Goal: Information Seeking & Learning: Find specific fact

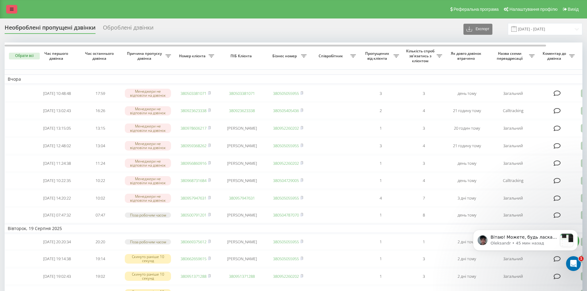
click at [13, 9] on icon at bounding box center [12, 9] width 4 height 4
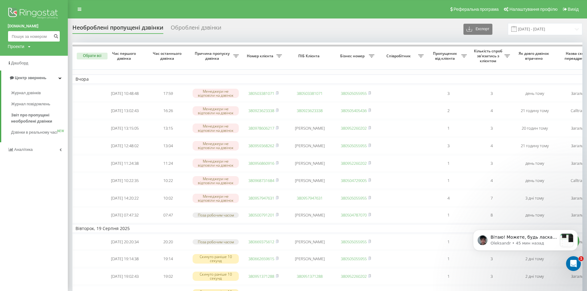
click at [29, 38] on input at bounding box center [34, 36] width 52 height 11
paste input "0966585020"
type input "0966585020"
click at [58, 37] on icon "submit" at bounding box center [55, 36] width 5 height 4
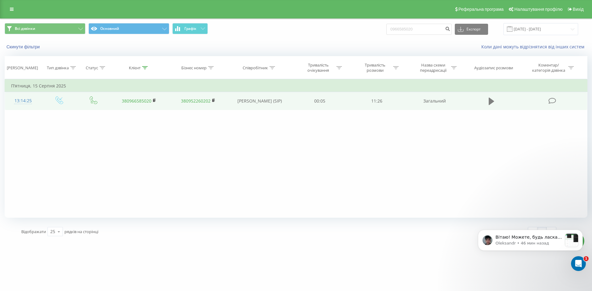
click at [495, 100] on button at bounding box center [491, 101] width 9 height 9
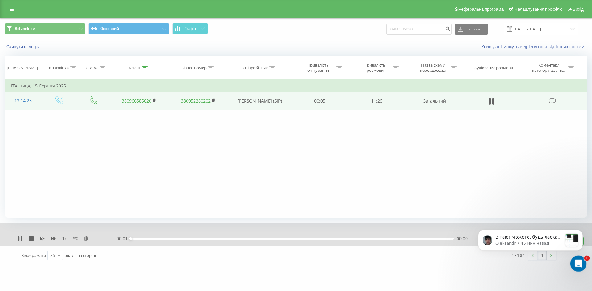
click at [579, 262] on icon "Открыть службу сообщений Intercom" at bounding box center [577, 263] width 10 height 10
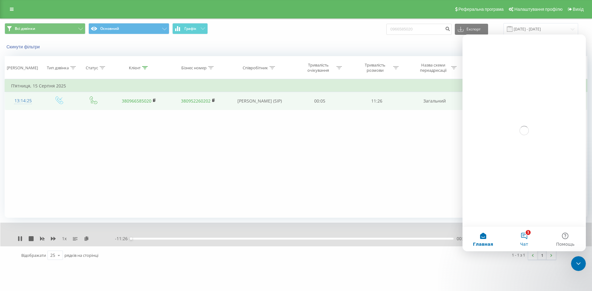
click at [528, 238] on button "1 Чат" at bounding box center [523, 239] width 41 height 25
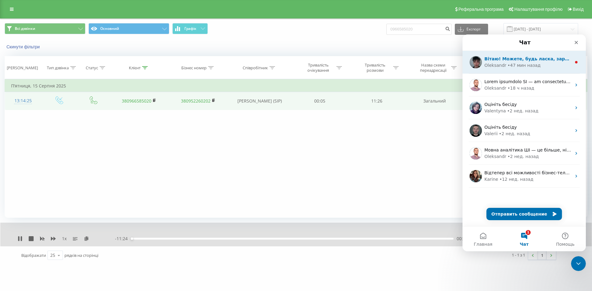
click at [534, 65] on div "Oleksandr • 47 мин назад" at bounding box center [527, 65] width 87 height 6
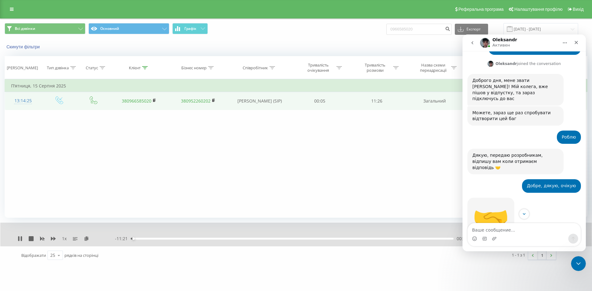
scroll to position [771, 0]
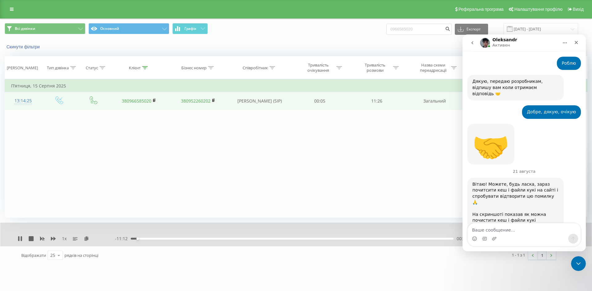
click at [501, 224] on img "Oleksandr говорит…" at bounding box center [513, 245] width 83 height 43
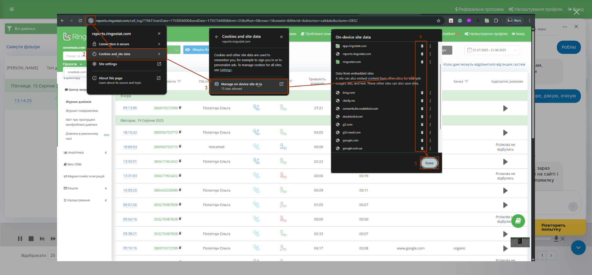
scroll to position [787, 0]
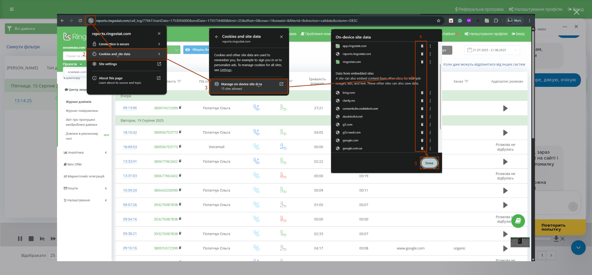
click at [560, 54] on div "Мессенджер Intercom" at bounding box center [296, 137] width 592 height 275
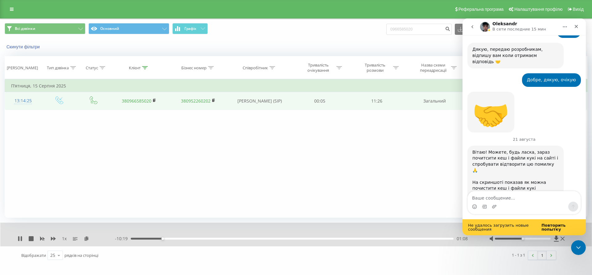
scroll to position [0, 0]
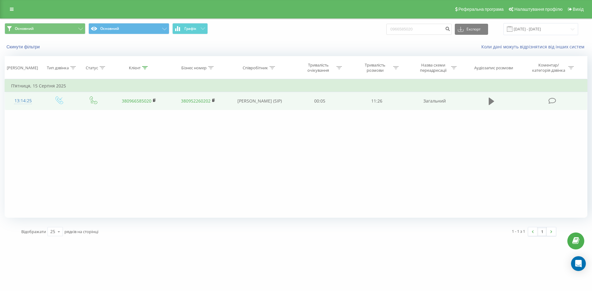
click at [488, 100] on button at bounding box center [491, 101] width 9 height 9
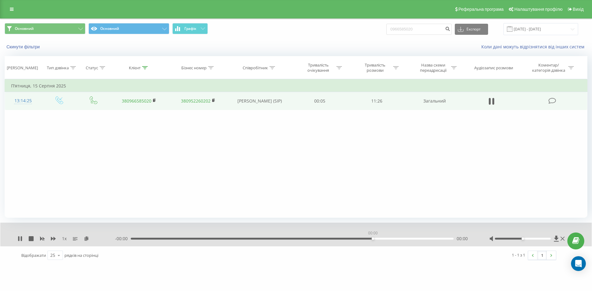
click at [372, 238] on div "00:00" at bounding box center [292, 239] width 323 height 2
click at [279, 238] on div "- 11:25 00:01 00:01" at bounding box center [294, 239] width 359 height 6
click at [280, 239] on div "00:02" at bounding box center [292, 239] width 323 height 2
click at [361, 239] on div "08:10" at bounding box center [292, 239] width 323 height 2
click at [372, 239] on div "08:34" at bounding box center [292, 239] width 323 height 2
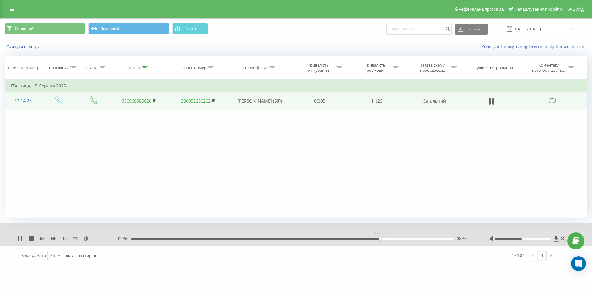
click at [380, 238] on div "08:50" at bounding box center [292, 239] width 323 height 2
click at [398, 239] on div "09:30" at bounding box center [292, 239] width 323 height 2
click at [407, 239] on div "09:49" at bounding box center [292, 239] width 323 height 2
click at [414, 239] on div "09:50" at bounding box center [292, 239] width 323 height 2
click at [420, 239] on div "10:03" at bounding box center [292, 239] width 323 height 2
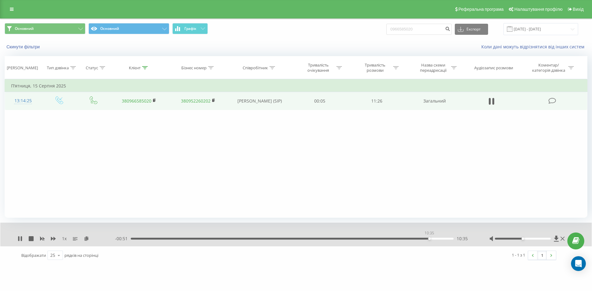
click at [429, 239] on div "10:35" at bounding box center [292, 239] width 323 height 2
click at [422, 239] on div "10:20" at bounding box center [292, 239] width 323 height 2
click at [437, 239] on div "10:47" at bounding box center [292, 239] width 323 height 2
click at [440, 238] on div "10:53" at bounding box center [292, 239] width 323 height 2
click at [447, 239] on div "11:00" at bounding box center [292, 239] width 323 height 2
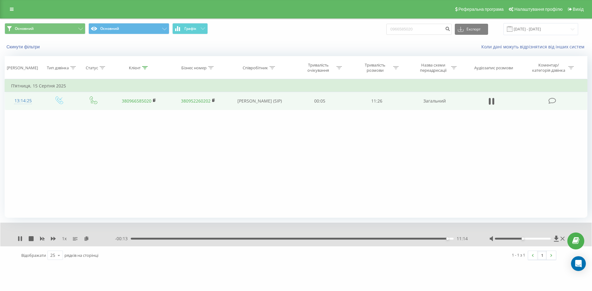
click at [180, 239] on div "11:14" at bounding box center [292, 239] width 323 height 2
click at [185, 239] on div "01:56" at bounding box center [292, 239] width 323 height 2
click at [176, 238] on div "01:57" at bounding box center [292, 239] width 323 height 2
click at [172, 239] on div "01:28" at bounding box center [292, 239] width 323 height 2
click at [169, 239] on div "01:28" at bounding box center [292, 239] width 323 height 2
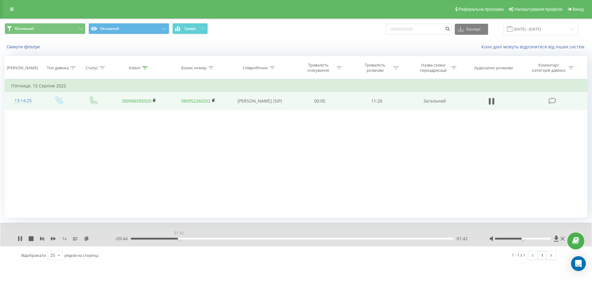
click at [179, 239] on div "01:42" at bounding box center [292, 239] width 323 height 2
click at [184, 239] on div "01:44" at bounding box center [292, 239] width 323 height 2
click at [202, 239] on div "02:31" at bounding box center [292, 239] width 323 height 2
click at [204, 238] on div "02:36" at bounding box center [292, 239] width 323 height 2
click at [206, 238] on div "- 08:50 02:36 02:36" at bounding box center [294, 239] width 359 height 6
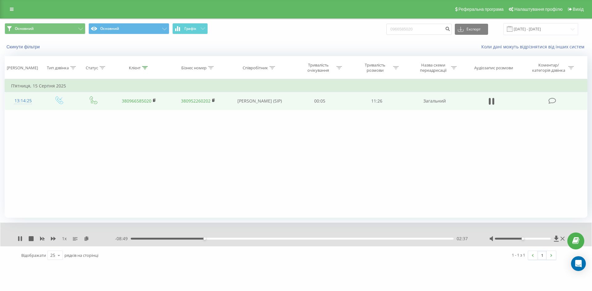
click at [207, 239] on div "02:37" at bounding box center [292, 239] width 323 height 2
click at [210, 239] on div "02:49" at bounding box center [292, 239] width 323 height 2
click at [213, 239] on div "02:55" at bounding box center [292, 239] width 323 height 2
click at [211, 239] on div "02:57" at bounding box center [292, 239] width 323 height 2
click at [216, 239] on div "03:02" at bounding box center [292, 239] width 323 height 2
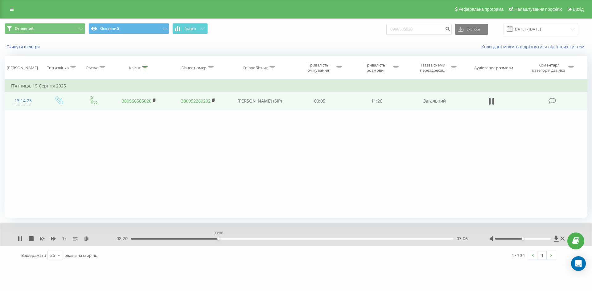
click at [219, 238] on div "03:06" at bounding box center [292, 239] width 323 height 2
click at [220, 238] on div "03:11" at bounding box center [292, 239] width 323 height 2
click at [223, 238] on div "03:12" at bounding box center [292, 239] width 323 height 2
click at [226, 239] on div "03:17" at bounding box center [292, 239] width 323 height 2
click at [229, 239] on div "03:24" at bounding box center [292, 239] width 323 height 2
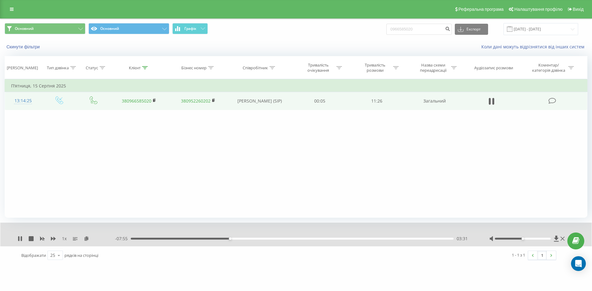
click at [227, 238] on div "03:31" at bounding box center [292, 239] width 323 height 2
click at [230, 239] on div "03:29" at bounding box center [292, 239] width 323 height 2
click at [254, 239] on div "04:17" at bounding box center [292, 239] width 323 height 2
click at [257, 239] on div "04:24" at bounding box center [292, 239] width 323 height 2
click at [260, 239] on div "04:31" at bounding box center [292, 239] width 323 height 2
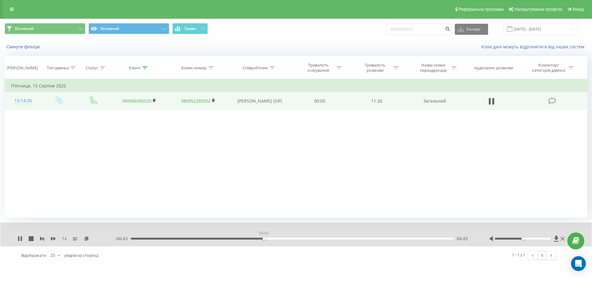
click at [264, 239] on div "04:43" at bounding box center [292, 239] width 323 height 2
click at [266, 239] on div "04:43" at bounding box center [292, 239] width 323 height 2
click at [268, 239] on div "04:53" at bounding box center [292, 239] width 323 height 2
click at [272, 239] on div "00:00" at bounding box center [292, 239] width 323 height 2
click at [276, 239] on div "05:02" at bounding box center [292, 239] width 323 height 2
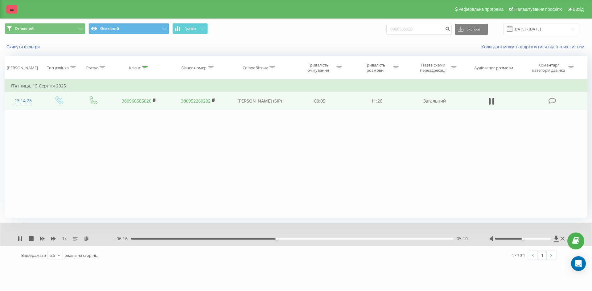
click at [9, 8] on link at bounding box center [11, 9] width 11 height 9
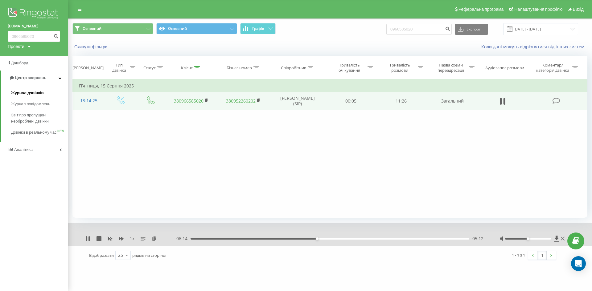
click at [28, 94] on span "Журнал дзвінків" at bounding box center [27, 93] width 33 height 6
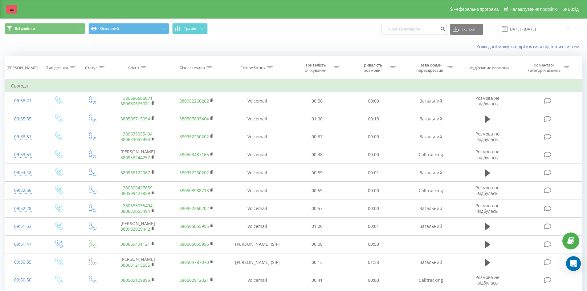
click at [13, 9] on icon at bounding box center [12, 9] width 4 height 4
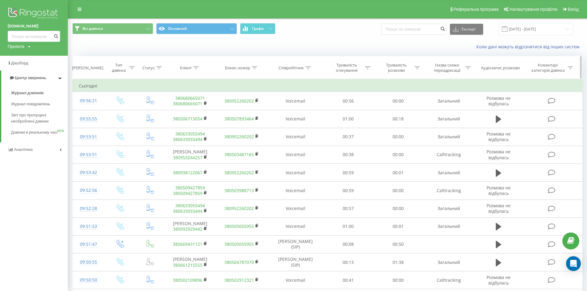
click at [307, 69] on icon at bounding box center [308, 67] width 6 height 3
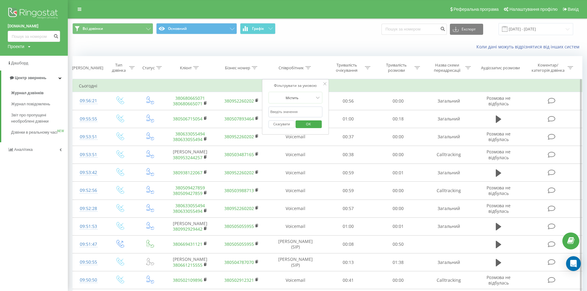
click at [305, 110] on input "text" at bounding box center [295, 112] width 54 height 11
type input "сухович"
click at [305, 125] on span "OK" at bounding box center [308, 124] width 17 height 10
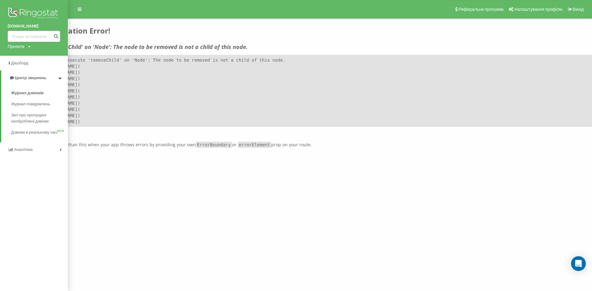
click at [169, 24] on div "Реферальна програма Налаштування профілю Вихід Unexpected Application Error! Fa…" at bounding box center [296, 74] width 592 height 148
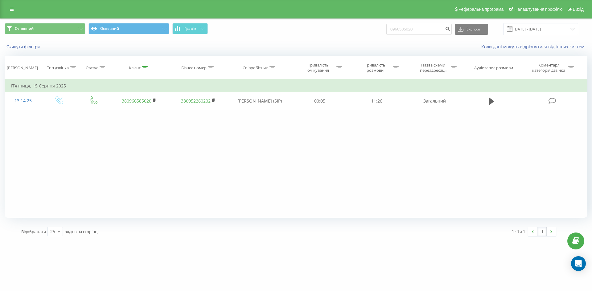
click at [7, 14] on div "Реферальна програма Налаштування профілю Вихід" at bounding box center [296, 9] width 592 height 18
click at [13, 12] on link at bounding box center [11, 9] width 11 height 9
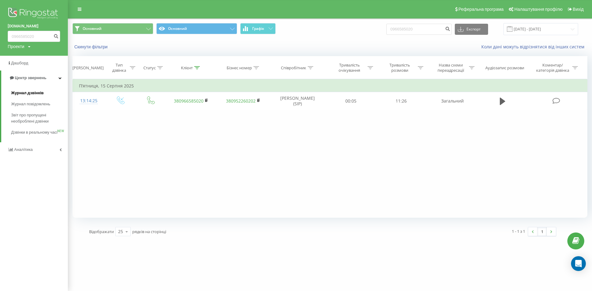
click at [39, 94] on span "Журнал дзвінків" at bounding box center [27, 93] width 33 height 6
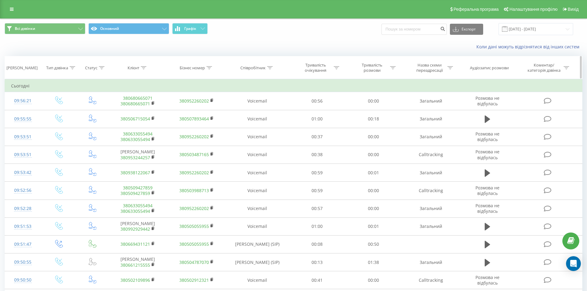
click at [271, 69] on icon at bounding box center [270, 67] width 6 height 3
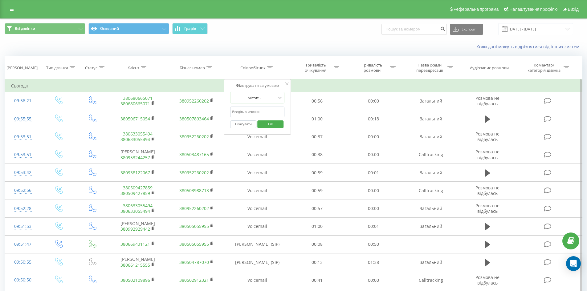
click at [264, 113] on input "text" at bounding box center [257, 112] width 54 height 11
type input "сухович"
click at [271, 125] on span "OK" at bounding box center [270, 124] width 17 height 10
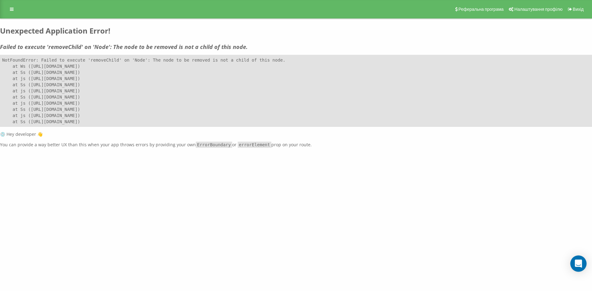
click at [574, 264] on div "Open Intercom Messenger" at bounding box center [578, 264] width 16 height 16
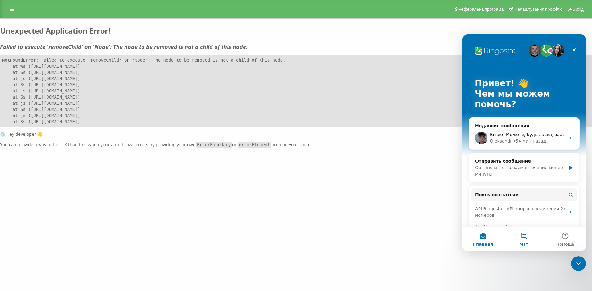
click at [528, 240] on button "Чат" at bounding box center [523, 239] width 41 height 25
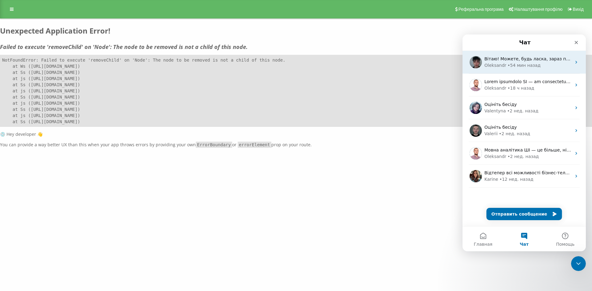
click at [510, 68] on div "• 54 мин назад" at bounding box center [523, 65] width 33 height 6
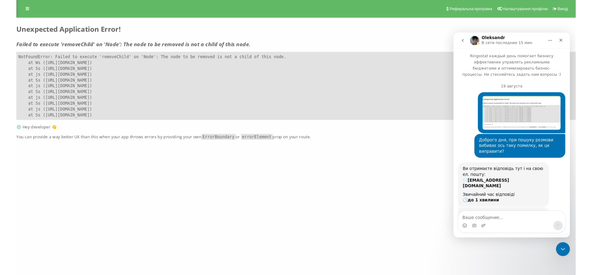
scroll to position [771, 0]
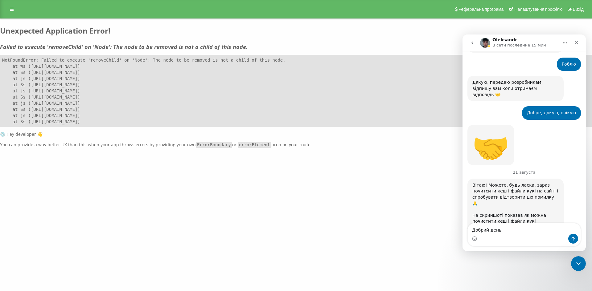
type textarea "Добрий день"
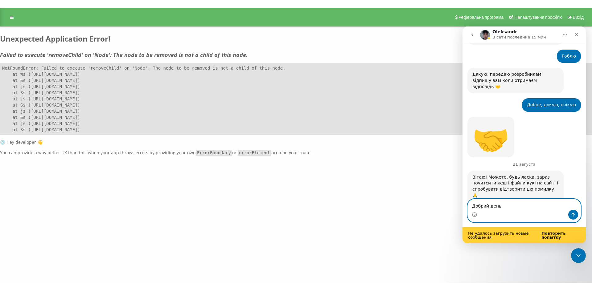
scroll to position [787, 0]
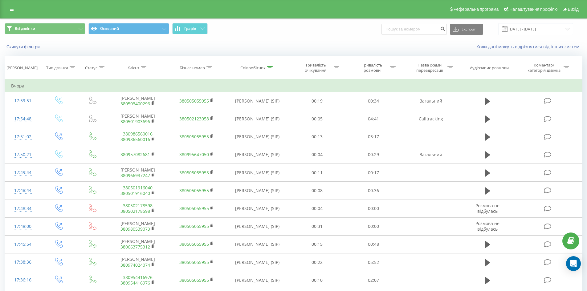
click at [10, 9] on icon at bounding box center [12, 9] width 4 height 4
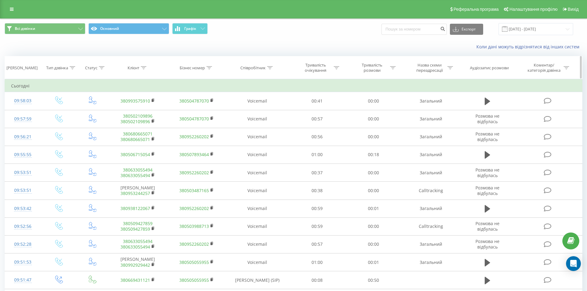
click at [270, 67] on icon at bounding box center [270, 67] width 6 height 3
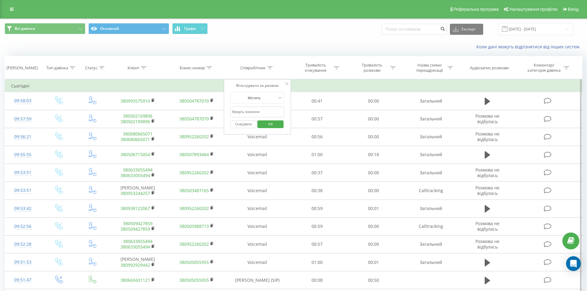
click at [270, 111] on input "text" at bounding box center [257, 112] width 54 height 11
type input "сухович"
click at [269, 125] on span "OK" at bounding box center [270, 124] width 17 height 10
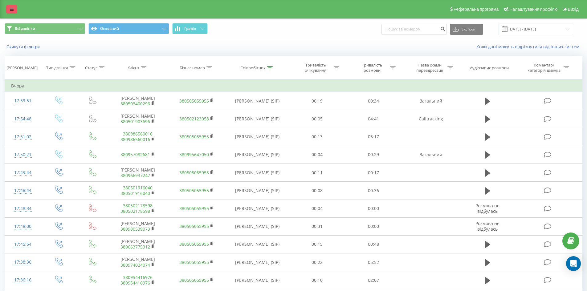
click at [8, 8] on link at bounding box center [11, 9] width 11 height 9
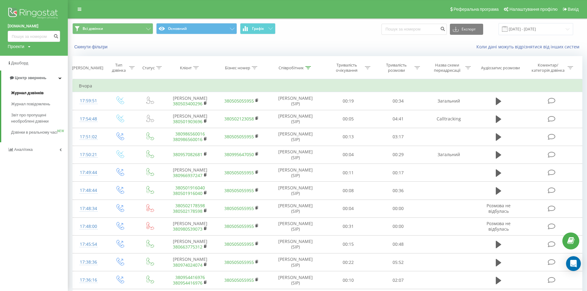
click at [24, 91] on span "Журнал дзвінків" at bounding box center [27, 93] width 33 height 6
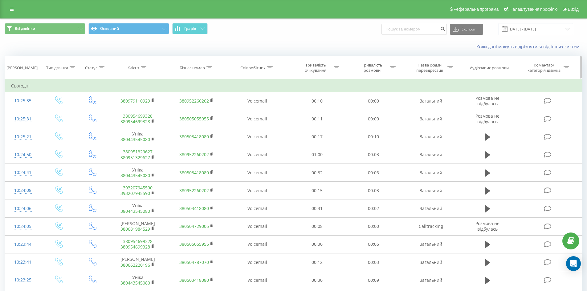
click at [272, 68] on icon at bounding box center [270, 67] width 6 height 3
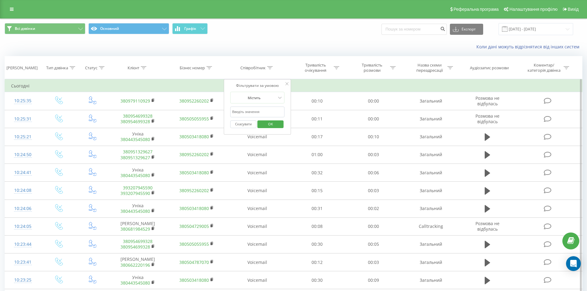
click at [265, 116] on input "text" at bounding box center [257, 112] width 54 height 11
type input "сухович"
click at [270, 124] on span "OK" at bounding box center [270, 124] width 17 height 10
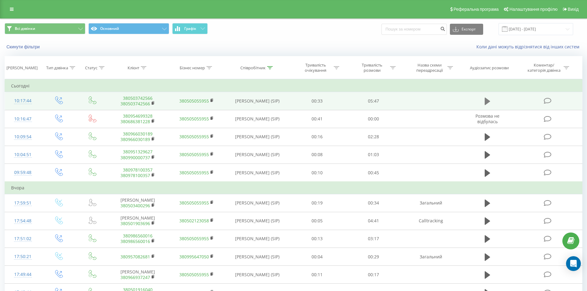
click at [485, 99] on icon at bounding box center [488, 101] width 6 height 7
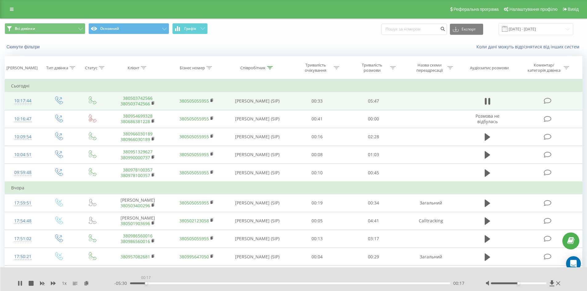
click at [146, 284] on div "00:17" at bounding box center [290, 284] width 321 height 2
click at [19, 283] on icon at bounding box center [18, 283] width 1 height 5
click at [18, 283] on icon at bounding box center [20, 283] width 5 height 5
click at [153, 284] on div "00:26" at bounding box center [290, 284] width 321 height 2
click at [150, 284] on div "00:25" at bounding box center [290, 284] width 321 height 2
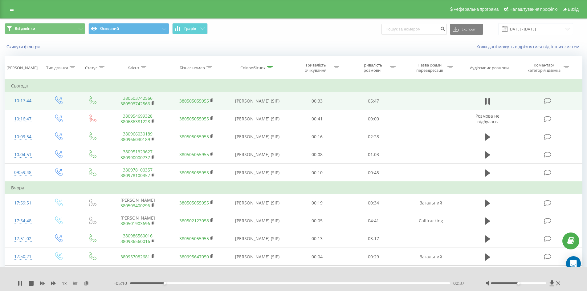
click at [166, 283] on div "00:37" at bounding box center [164, 283] width 2 height 2
click at [169, 284] on div "00:40" at bounding box center [290, 284] width 321 height 2
click at [178, 282] on div "- 04:53 00:54 00:54" at bounding box center [292, 283] width 356 height 6
click at [176, 284] on div "00:50" at bounding box center [290, 284] width 321 height 2
click at [170, 284] on div "00:51" at bounding box center [290, 284] width 321 height 2
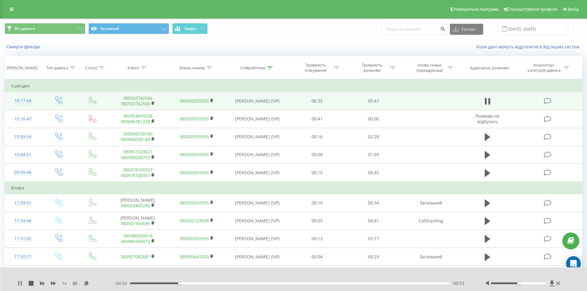
click at [21, 284] on icon at bounding box center [21, 283] width 1 height 5
click at [17, 284] on div "1 x - 04:53 00:53 00:53" at bounding box center [293, 280] width 587 height 24
click at [19, 280] on div "1 x - 04:53 00:53 00:53" at bounding box center [293, 280] width 587 height 24
click at [17, 283] on div "1 x - 04:53 00:53 00:53" at bounding box center [293, 280] width 587 height 24
click at [18, 284] on icon at bounding box center [20, 283] width 4 height 5
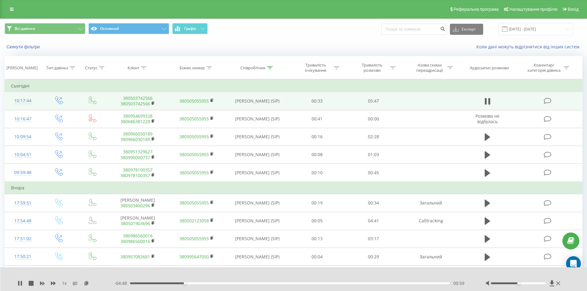
click at [171, 284] on div "00:59" at bounding box center [290, 284] width 321 height 2
click at [167, 284] on div "00:00" at bounding box center [290, 284] width 321 height 2
click at [164, 283] on div "00:00" at bounding box center [290, 284] width 321 height 2
click at [19, 284] on icon at bounding box center [18, 283] width 1 height 5
click at [18, 284] on icon at bounding box center [20, 283] width 4 height 5
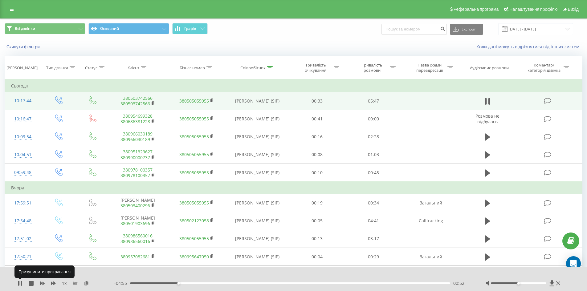
click at [18, 284] on icon at bounding box center [18, 283] width 1 height 5
click at [177, 283] on div "00:51" at bounding box center [177, 283] width 2 height 2
click at [20, 285] on icon at bounding box center [20, 283] width 5 height 5
click at [19, 281] on icon at bounding box center [20, 283] width 5 height 5
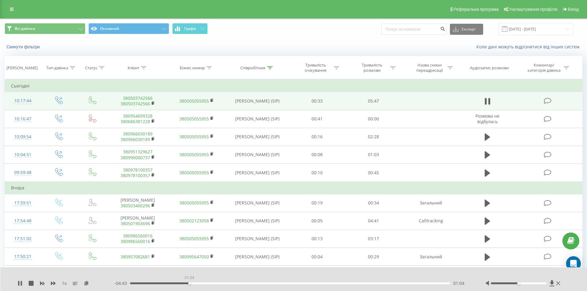
click at [189, 284] on div "01:04" at bounding box center [290, 284] width 321 height 2
click at [198, 284] on div "01:14" at bounding box center [290, 284] width 321 height 2
click at [18, 283] on icon at bounding box center [18, 283] width 1 height 5
click at [18, 285] on icon at bounding box center [20, 283] width 4 height 5
click at [217, 284] on div "01:30" at bounding box center [290, 284] width 321 height 2
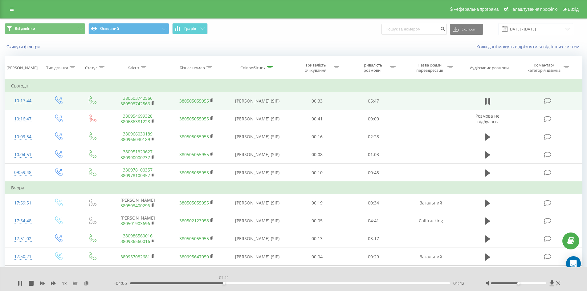
click at [224, 283] on div "01:42" at bounding box center [290, 284] width 321 height 2
click at [228, 284] on div "01:43" at bounding box center [290, 284] width 321 height 2
click at [236, 283] on div "01:55" at bounding box center [290, 284] width 321 height 2
click at [251, 284] on div "02:11" at bounding box center [290, 284] width 321 height 2
click at [255, 284] on div "02:11" at bounding box center [290, 284] width 321 height 2
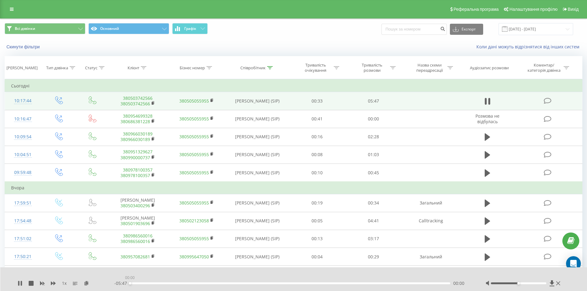
click at [260, 284] on div "00:00" at bounding box center [290, 284] width 321 height 2
click at [257, 282] on div "- 03:21 02:26 02:26" at bounding box center [292, 283] width 356 height 6
click at [254, 284] on div "02:15" at bounding box center [290, 284] width 321 height 2
click at [276, 283] on div "02:33" at bounding box center [290, 284] width 321 height 2
click at [281, 283] on div "02:44" at bounding box center [290, 284] width 321 height 2
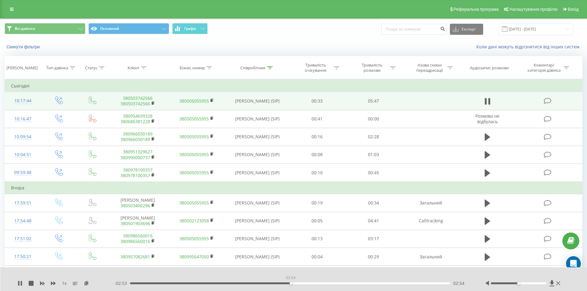
click at [291, 284] on div "02:54" at bounding box center [290, 284] width 321 height 2
click at [295, 284] on div "02:55" at bounding box center [290, 284] width 321 height 2
click at [301, 283] on div "02:59" at bounding box center [290, 284] width 321 height 2
click at [309, 283] on div "03:15" at bounding box center [290, 284] width 321 height 2
click at [317, 284] on div "03:15" at bounding box center [290, 284] width 321 height 2
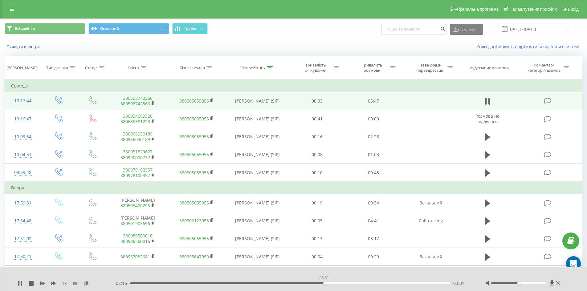
click at [324, 284] on div "03:31" at bounding box center [290, 284] width 321 height 2
click at [333, 282] on div "- 02:16 03:31 03:31" at bounding box center [292, 283] width 356 height 6
click at [333, 283] on div "03:41" at bounding box center [290, 284] width 321 height 2
click at [340, 284] on div "03:48" at bounding box center [290, 284] width 321 height 2
click at [347, 283] on div "03:55" at bounding box center [290, 284] width 321 height 2
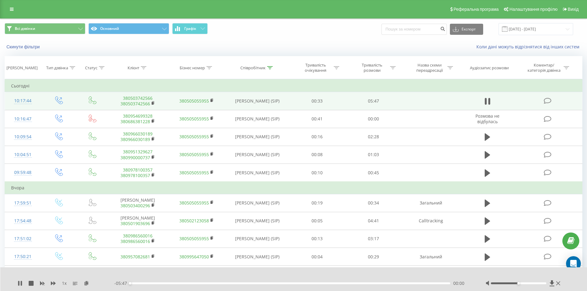
click at [352, 283] on div "00:00" at bounding box center [290, 284] width 321 height 2
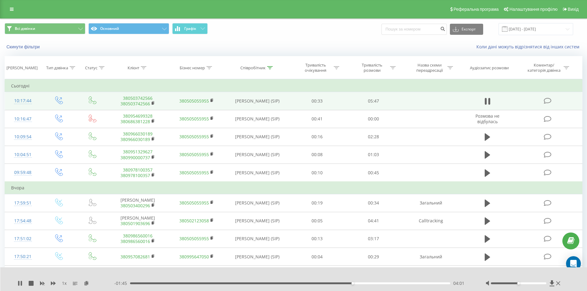
click at [360, 284] on div "04:01" at bounding box center [290, 284] width 321 height 2
click at [366, 284] on div "04:11" at bounding box center [290, 284] width 321 height 2
click at [359, 284] on div "04:09" at bounding box center [290, 284] width 321 height 2
click at [355, 284] on div "04:10" at bounding box center [290, 284] width 321 height 2
click at [19, 283] on icon at bounding box center [18, 283] width 1 height 5
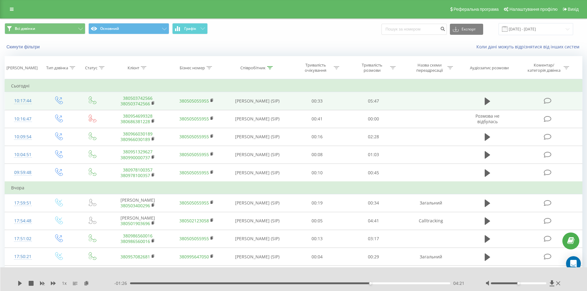
click at [366, 284] on div "04:21" at bounding box center [290, 284] width 321 height 2
click at [361, 284] on div "04:16" at bounding box center [290, 284] width 321 height 2
click at [19, 282] on icon at bounding box center [20, 283] width 4 height 5
click at [21, 283] on icon at bounding box center [21, 283] width 1 height 5
drag, startPoint x: 18, startPoint y: 281, endPoint x: 23, endPoint y: 284, distance: 6.8
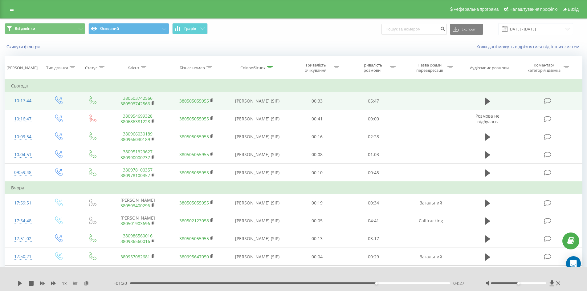
click at [18, 281] on div "1 x" at bounding box center [66, 283] width 97 height 6
click at [18, 284] on icon at bounding box center [20, 283] width 4 height 5
click at [367, 284] on div "04:28" at bounding box center [290, 284] width 321 height 2
click at [385, 284] on div "04:32" at bounding box center [290, 284] width 321 height 2
click at [395, 283] on div "04:47" at bounding box center [290, 284] width 321 height 2
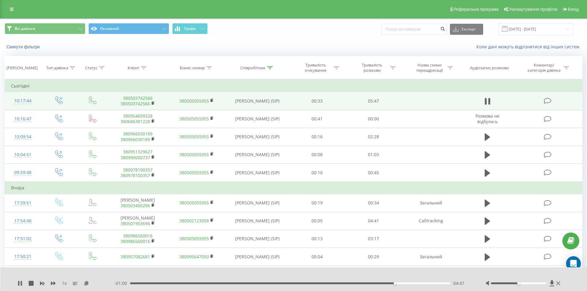
click at [406, 282] on div "- 01:00 04:47 04:47" at bounding box center [292, 283] width 356 height 6
click at [21, 283] on icon at bounding box center [20, 283] width 5 height 5
